Goal: Task Accomplishment & Management: Manage account settings

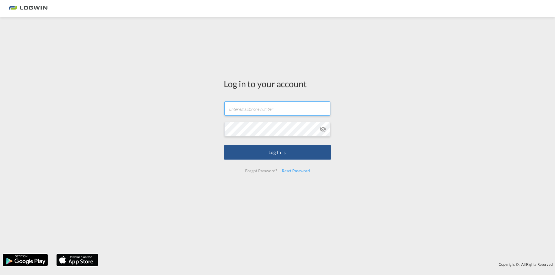
click at [252, 113] on input "text" at bounding box center [277, 108] width 106 height 14
type input "[PERSON_NAME][EMAIL_ADDRESS][PERSON_NAME][DOMAIN_NAME]"
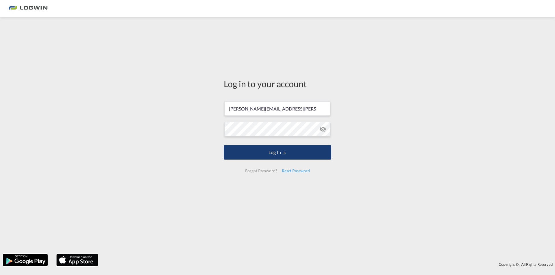
click at [264, 153] on button "Log In" at bounding box center [277, 152] width 107 height 14
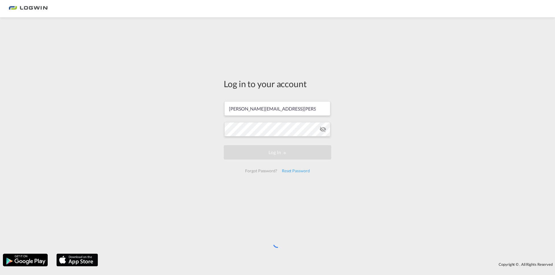
click at [323, 129] on md-icon "icon-eye-off" at bounding box center [322, 129] width 7 height 7
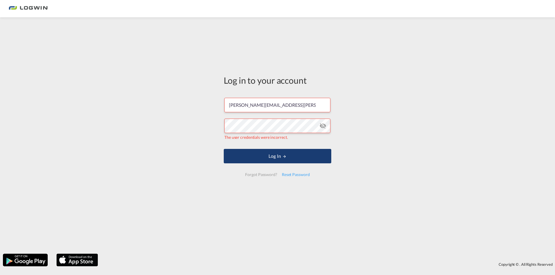
click at [303, 157] on button "Log In" at bounding box center [277, 156] width 107 height 14
click at [258, 175] on div "Forgot Password?" at bounding box center [261, 175] width 36 height 10
click at [300, 176] on div "Reset Password" at bounding box center [295, 175] width 33 height 10
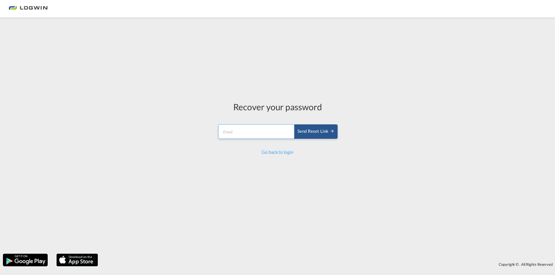
click at [255, 138] on input "email" at bounding box center [256, 132] width 77 height 14
type input "[PERSON_NAME][EMAIL_ADDRESS][PERSON_NAME][DOMAIN_NAME]"
click at [294, 125] on button "Send reset link" at bounding box center [315, 132] width 43 height 14
